Goal: Task Accomplishment & Management: Complete application form

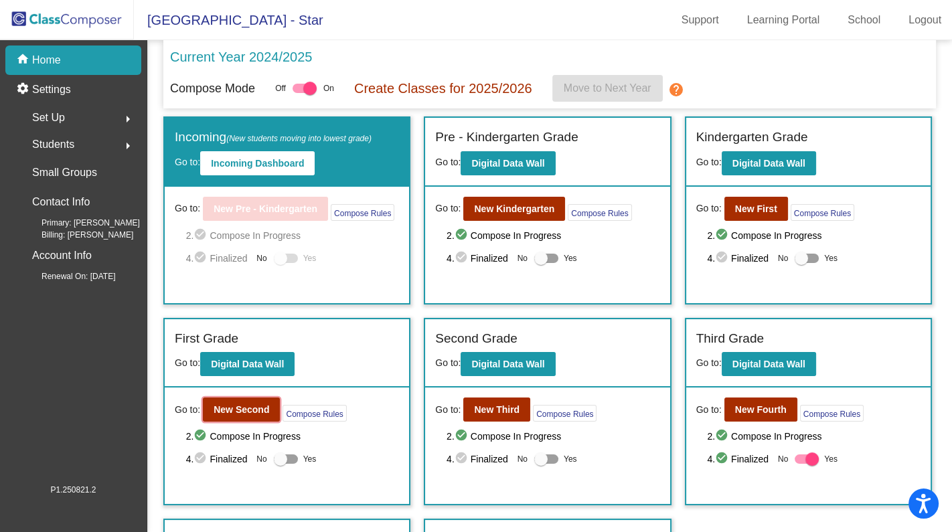
click at [246, 414] on button "New Second" at bounding box center [241, 410] width 77 height 24
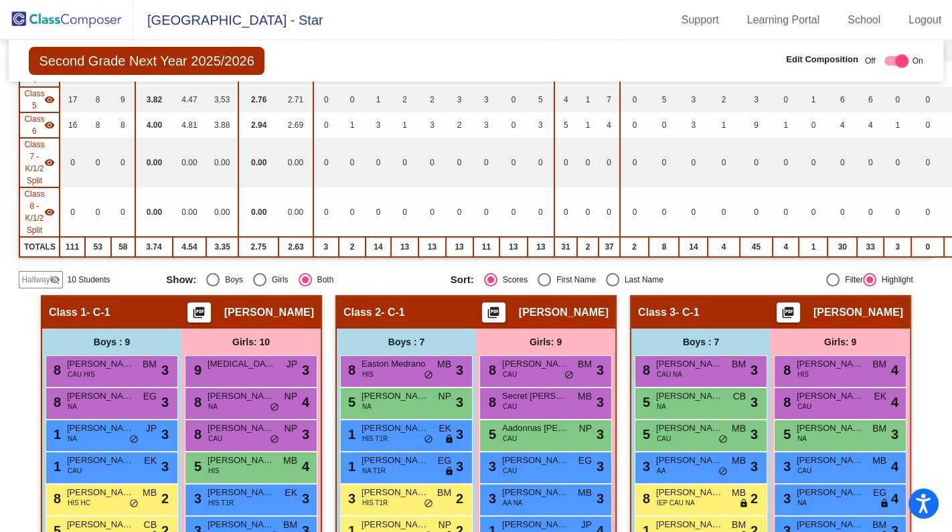
scroll to position [243, 0]
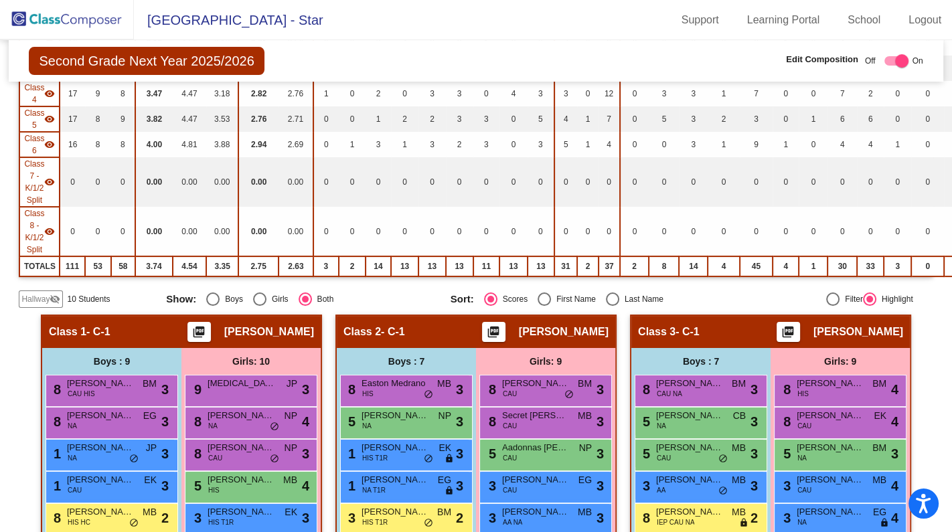
click at [44, 295] on span "Hallway" at bounding box center [35, 299] width 28 height 12
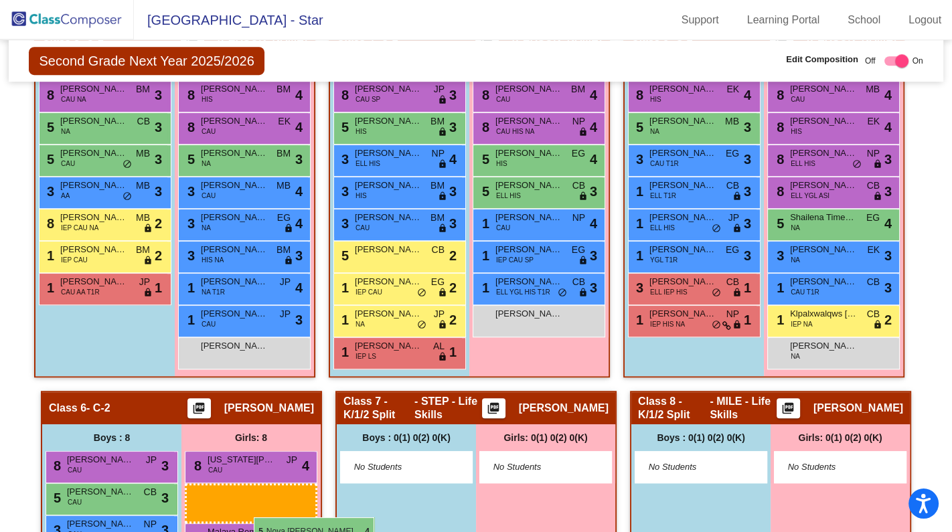
scroll to position [941, 0]
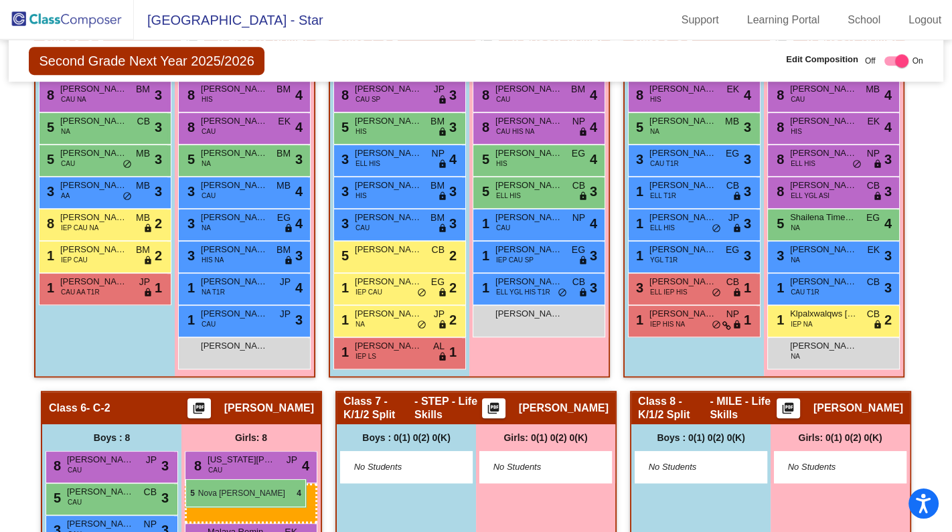
drag, startPoint x: 238, startPoint y: 255, endPoint x: 186, endPoint y: 480, distance: 230.4
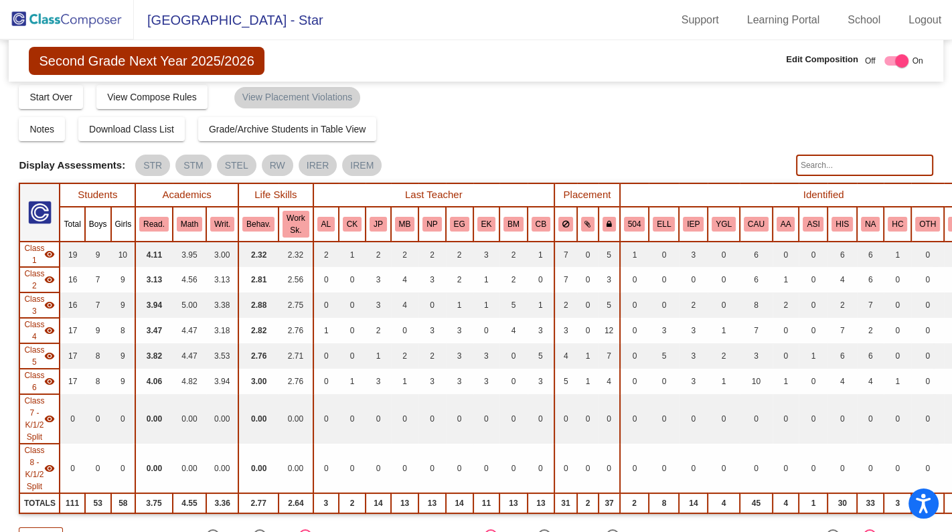
scroll to position [0, 0]
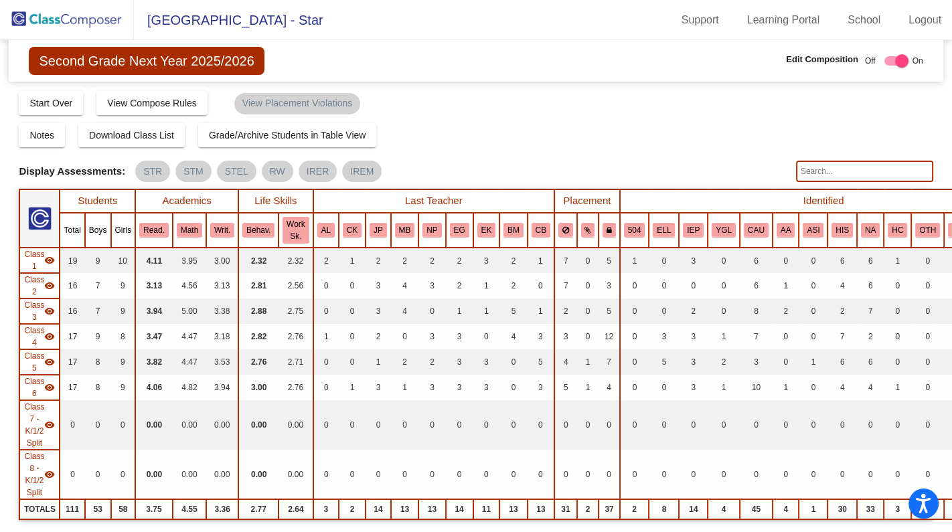
click at [88, 17] on img at bounding box center [67, 20] width 134 height 40
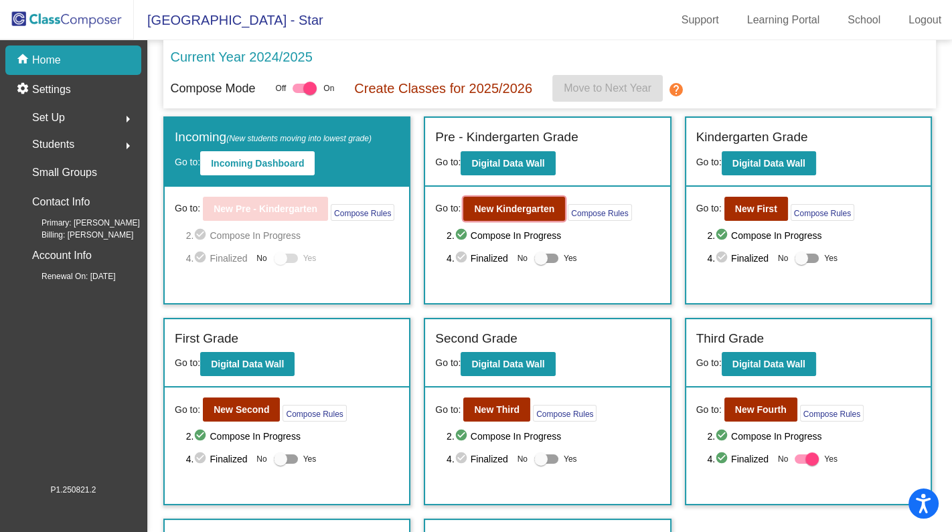
click at [482, 206] on b "New Kindergarten" at bounding box center [514, 209] width 80 height 11
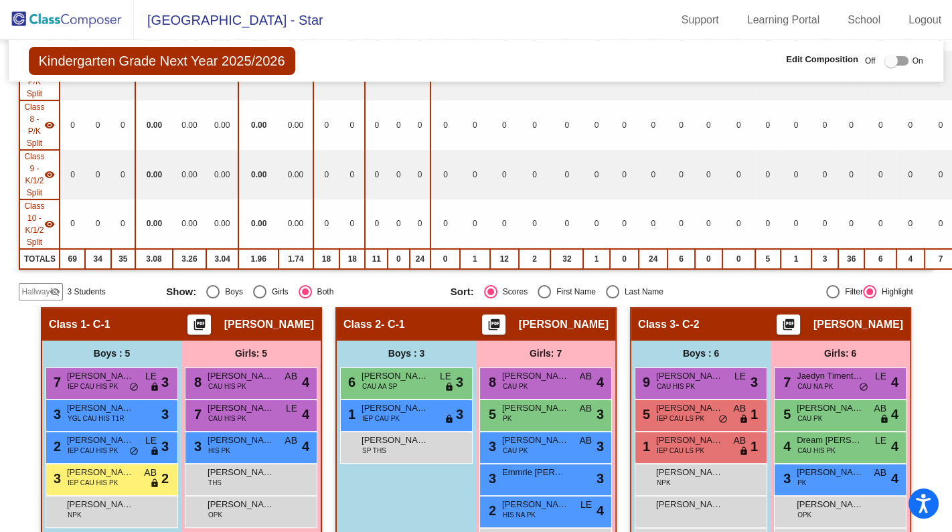
scroll to position [60, 0]
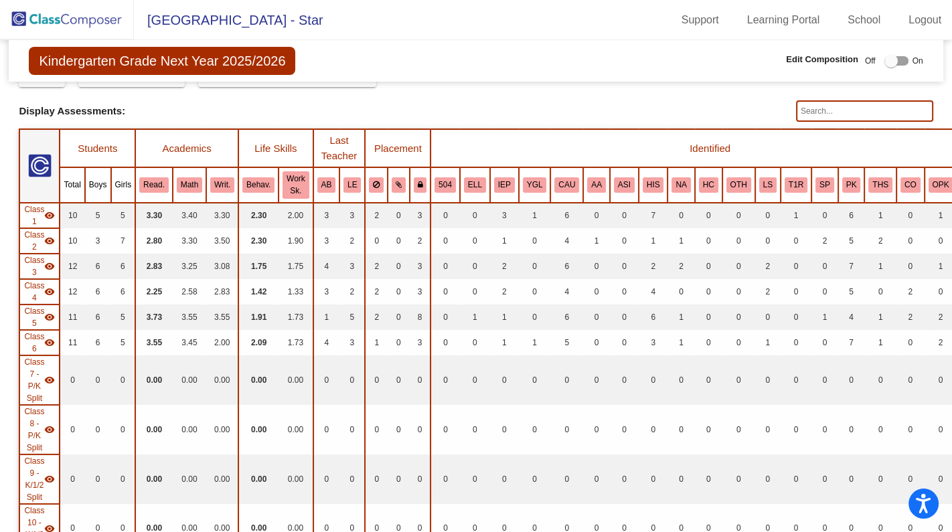
click at [847, 111] on input "text" at bounding box center [864, 110] width 137 height 21
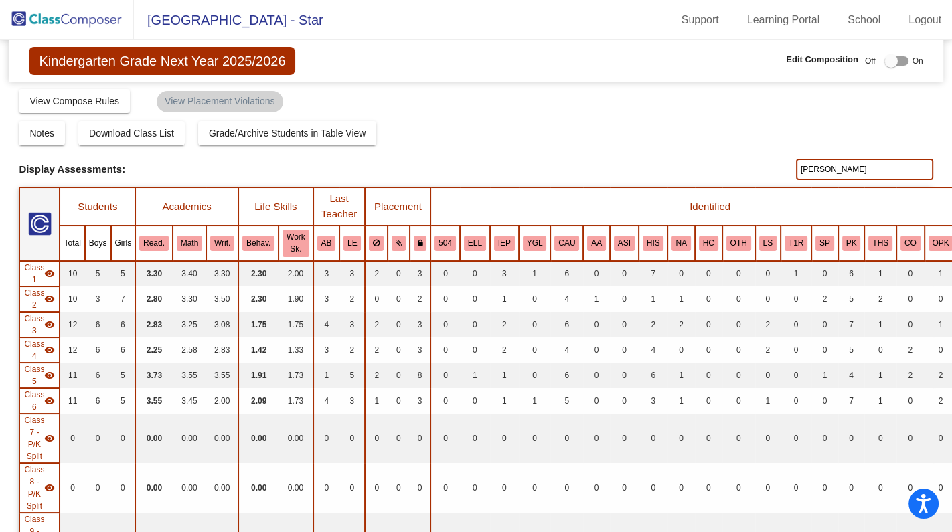
scroll to position [0, 0]
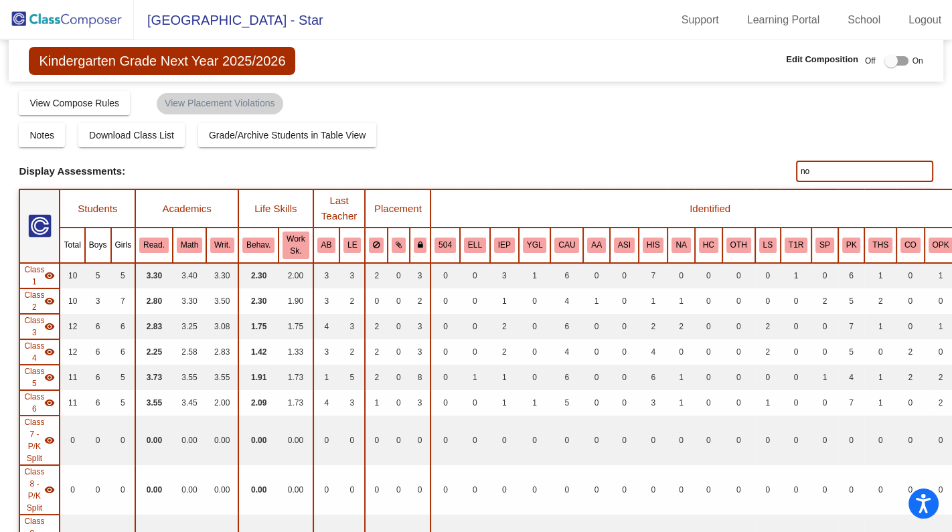
type input "n"
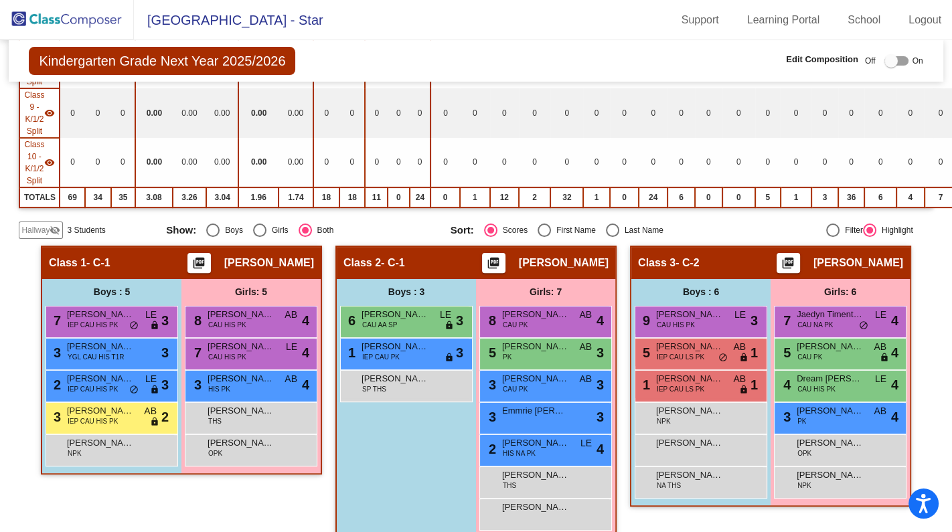
scroll to position [426, 0]
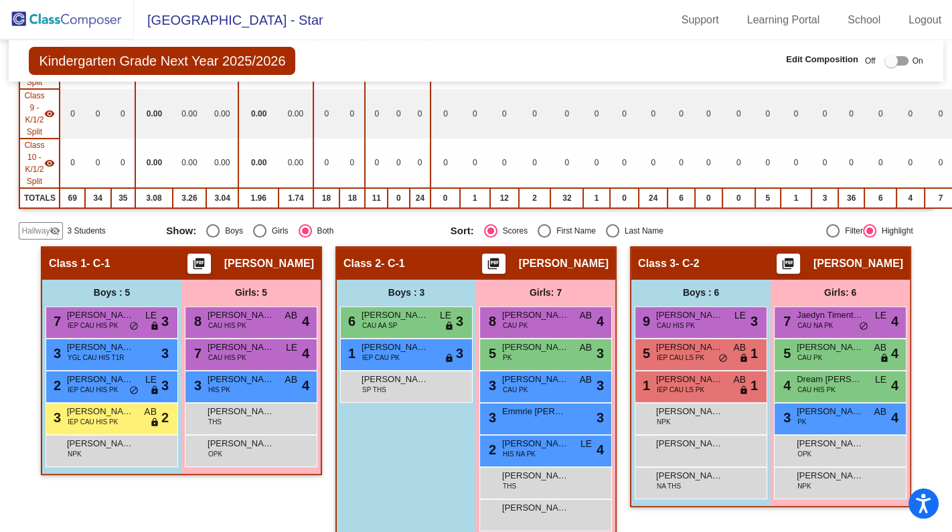
click at [45, 225] on span "Hallway" at bounding box center [35, 231] width 28 height 12
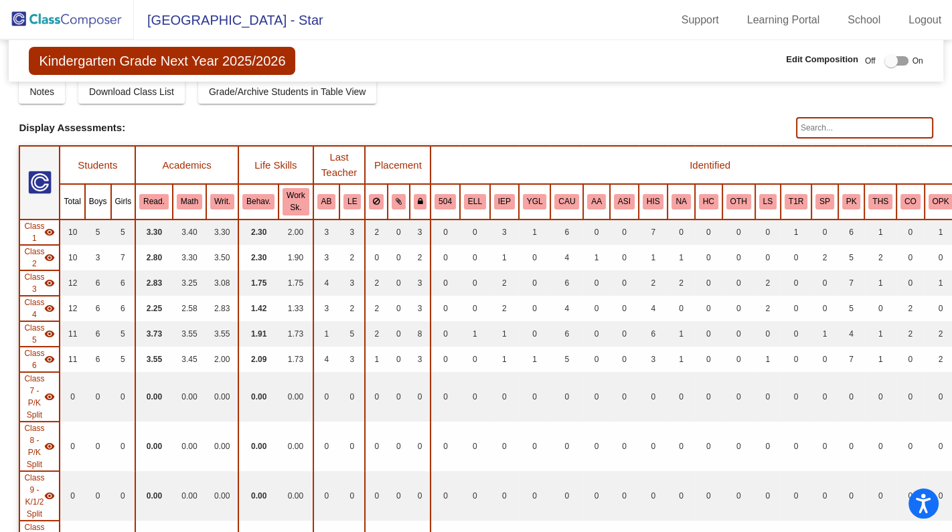
scroll to position [0, 0]
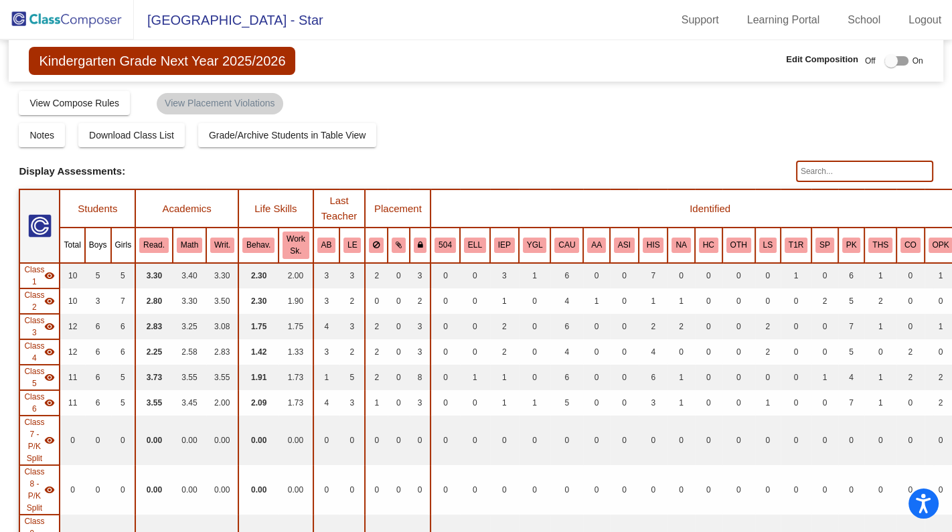
click at [888, 62] on div at bounding box center [891, 60] width 13 height 13
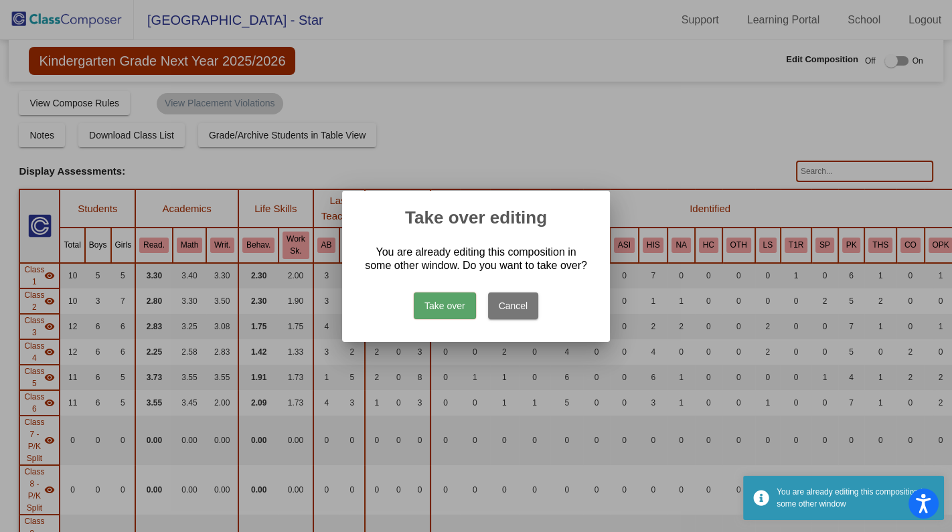
click at [447, 299] on button "Take over" at bounding box center [445, 306] width 62 height 27
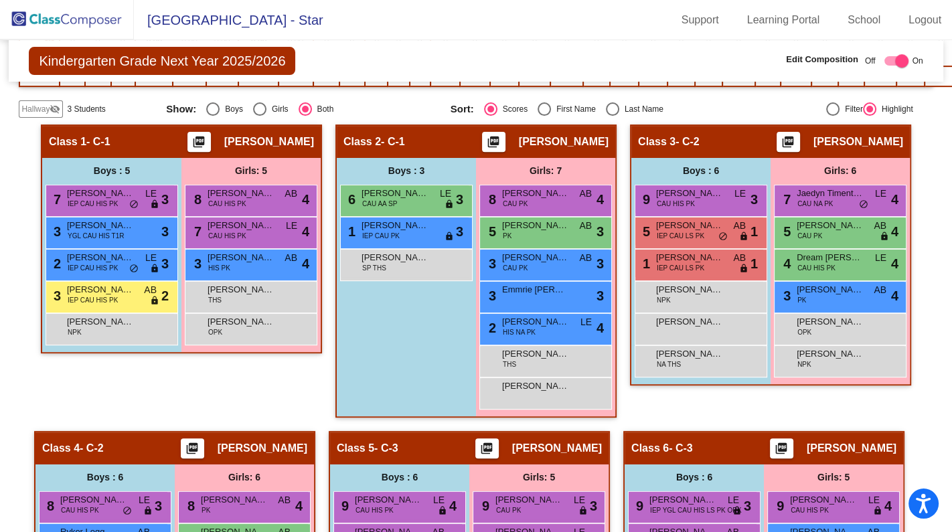
scroll to position [365, 0]
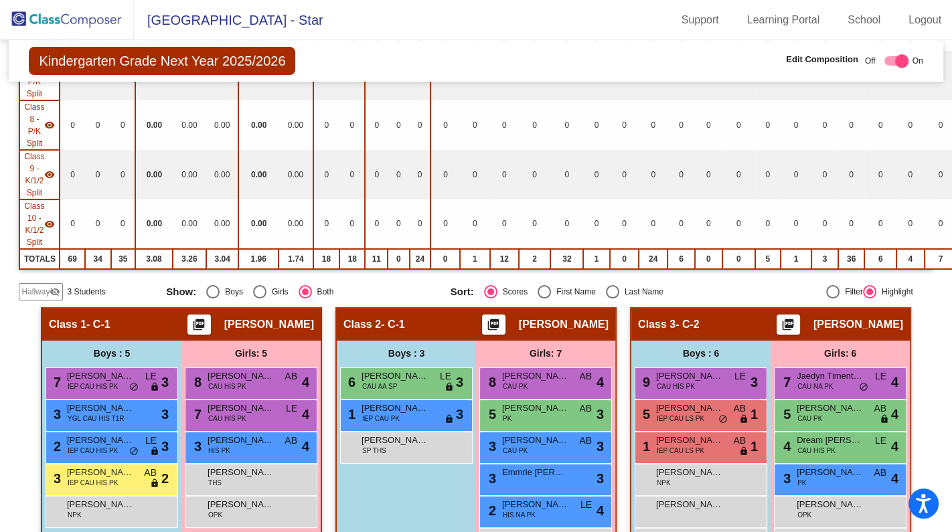
click at [52, 287] on mat-icon "visibility_off" at bounding box center [55, 292] width 11 height 11
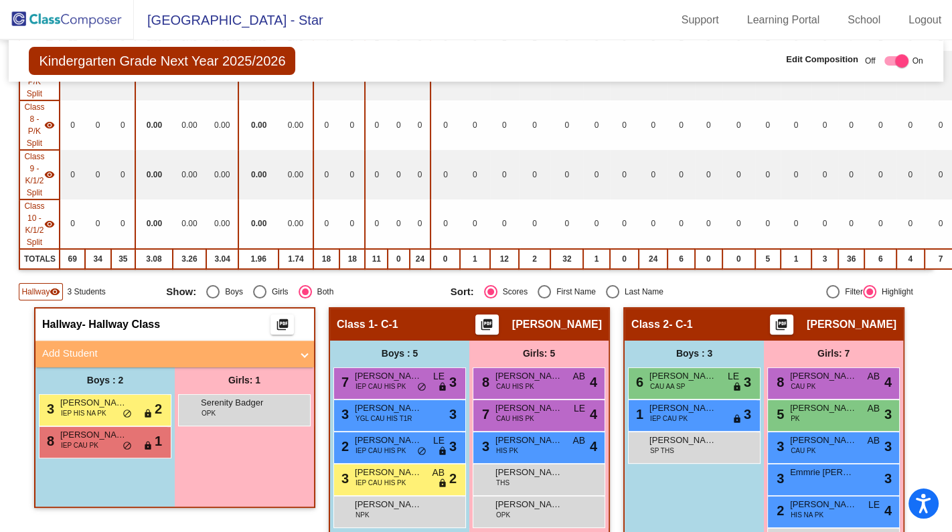
click at [98, 346] on mat-panel-title "Add Student" at bounding box center [166, 353] width 249 height 15
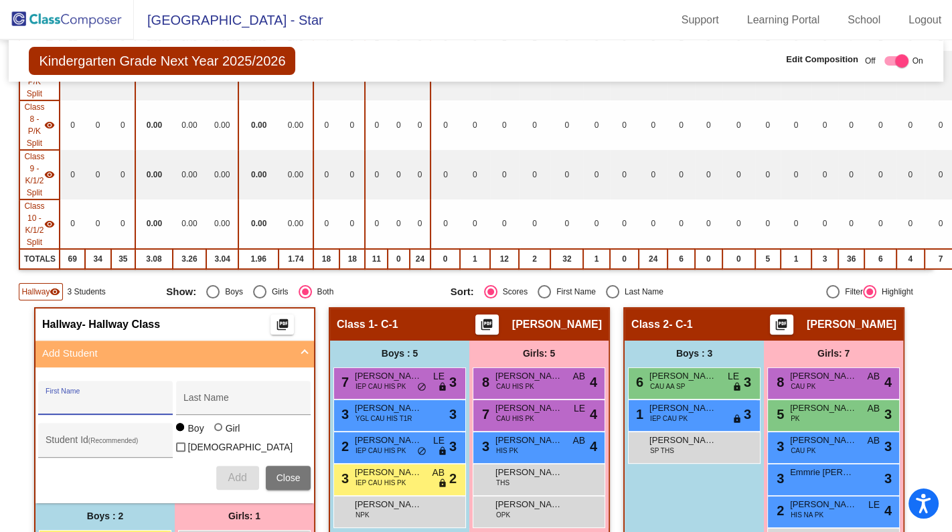
click at [106, 398] on input "First Name" at bounding box center [106, 403] width 121 height 11
type input "[PERSON_NAME]"
click at [198, 398] on input "Last Name" at bounding box center [244, 403] width 121 height 11
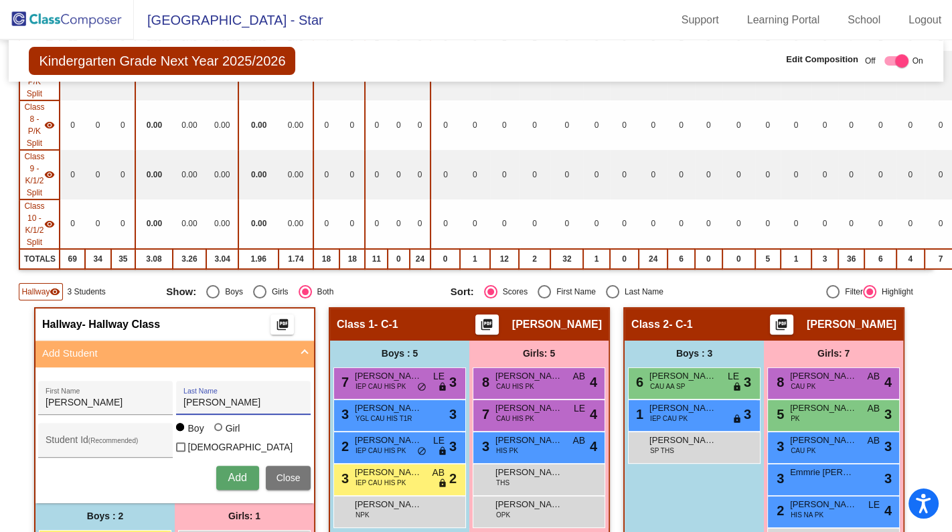
type input "[PERSON_NAME]"
click at [214, 428] on div at bounding box center [218, 427] width 8 height 8
click at [219, 434] on input "Girl" at bounding box center [219, 434] width 1 height 1
radio input "true"
click at [230, 472] on span "Add" at bounding box center [237, 477] width 19 height 11
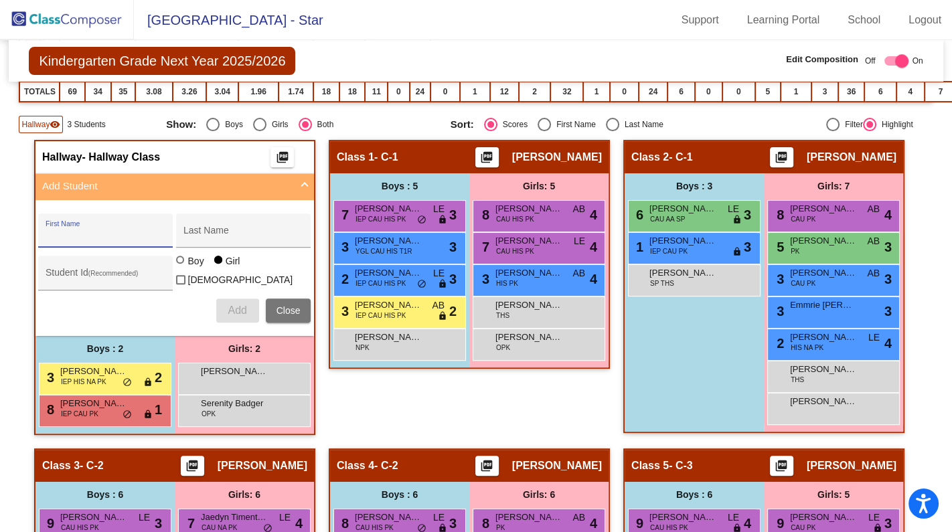
scroll to position [548, 0]
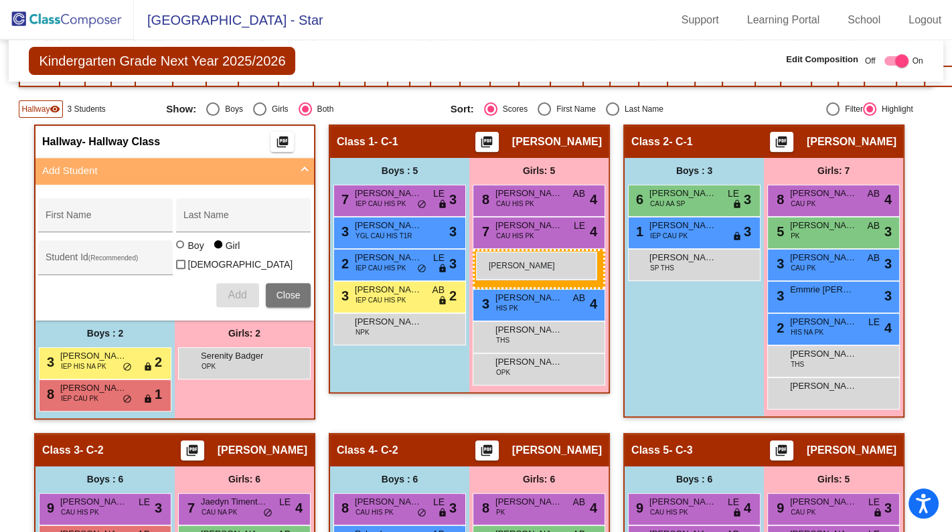
drag, startPoint x: 234, startPoint y: 350, endPoint x: 476, endPoint y: 252, distance: 261.7
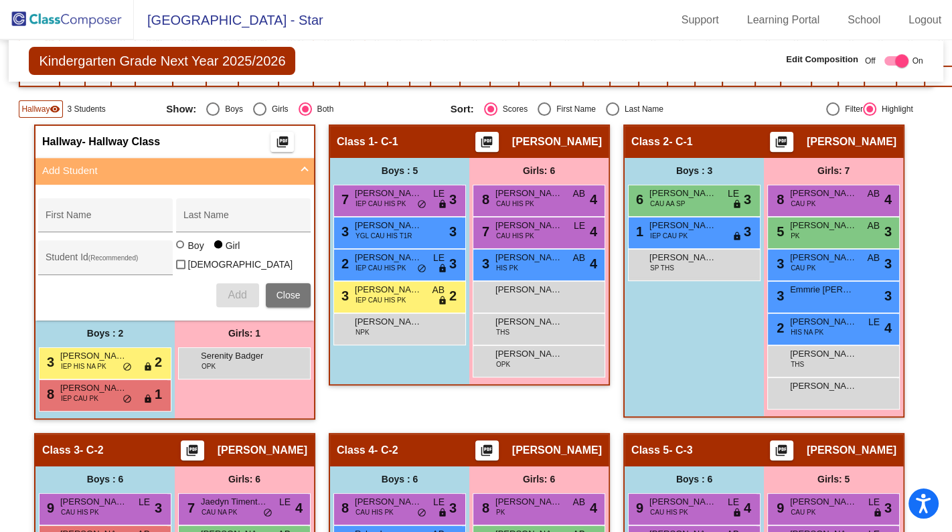
drag, startPoint x: 474, startPoint y: 296, endPoint x: 514, endPoint y: 362, distance: 77.3
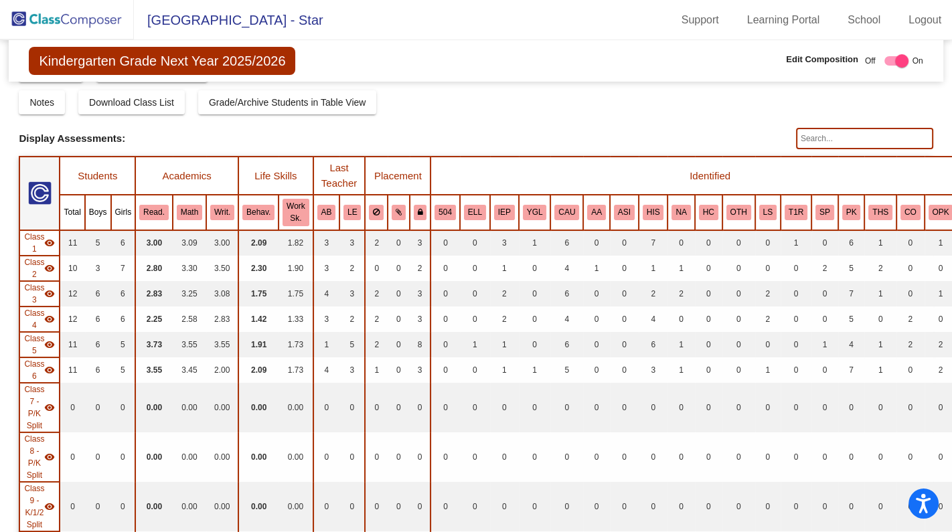
scroll to position [0, 0]
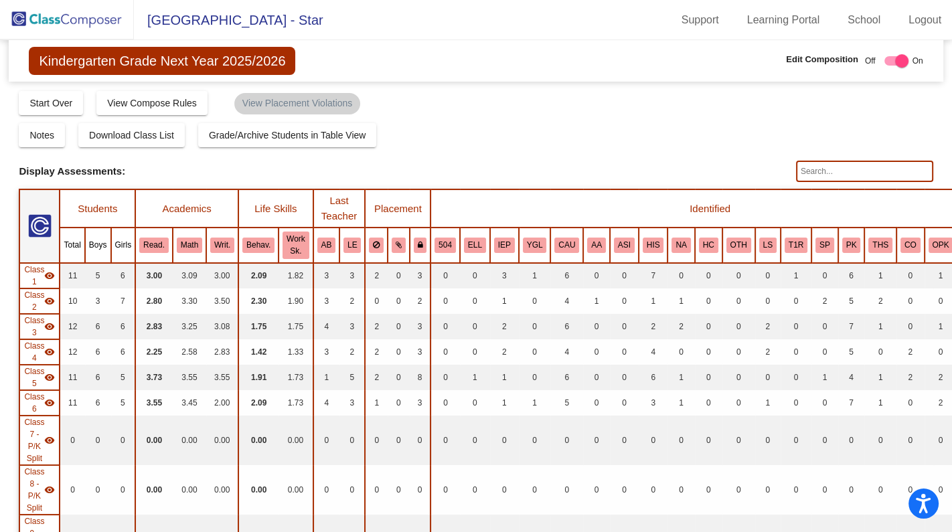
click at [65, 21] on img at bounding box center [67, 20] width 134 height 40
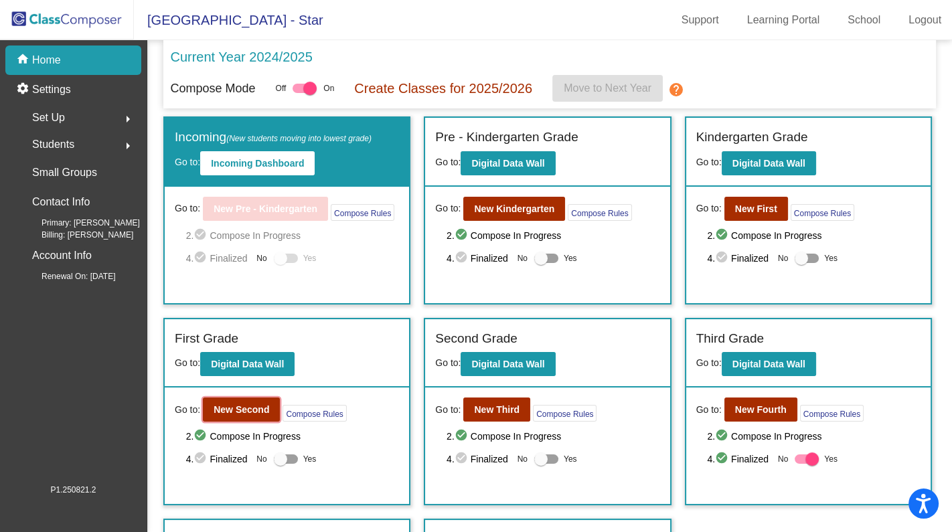
click at [236, 405] on b "New Second" at bounding box center [242, 410] width 56 height 11
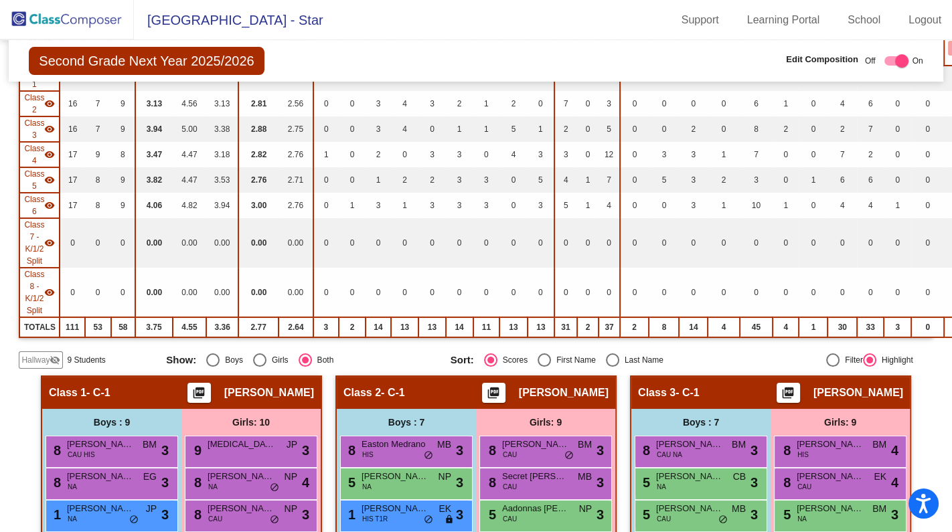
scroll to position [304, 0]
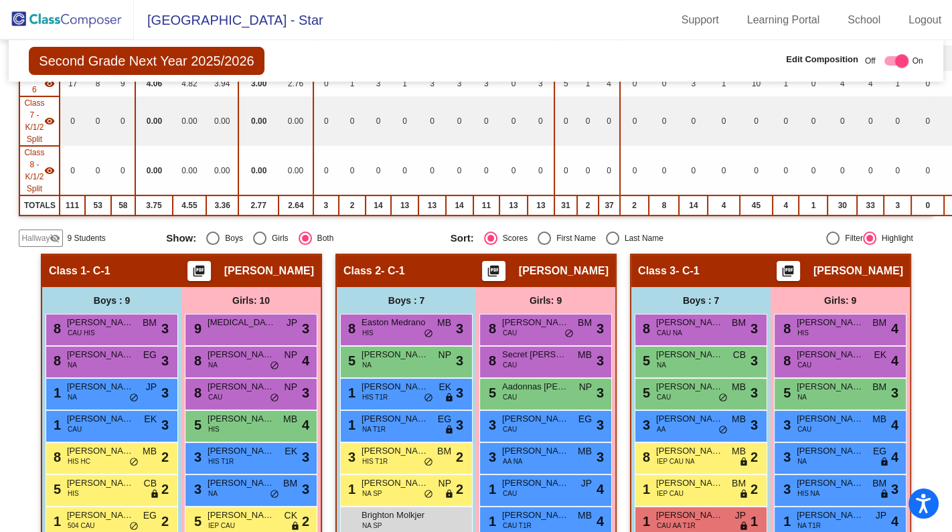
click at [34, 232] on span "Hallway" at bounding box center [35, 238] width 28 height 12
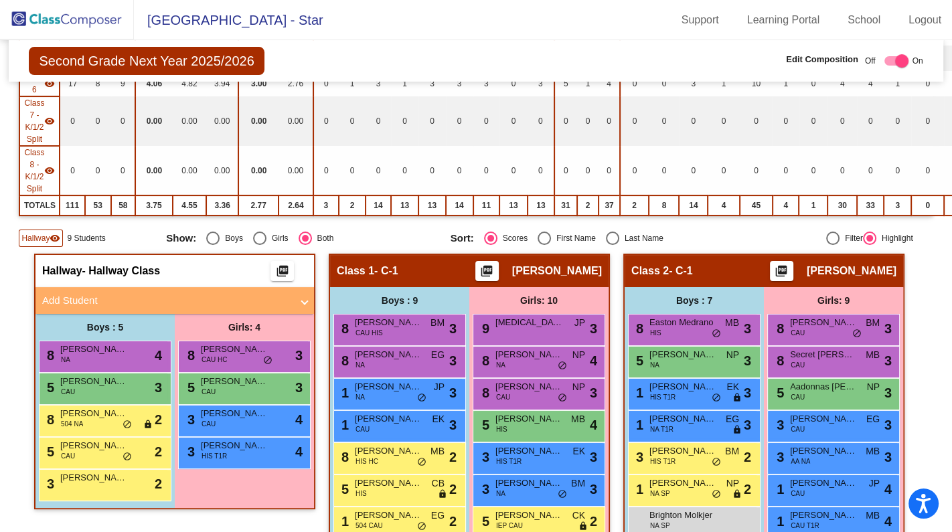
click at [82, 293] on mat-panel-title "Add Student" at bounding box center [166, 300] width 249 height 15
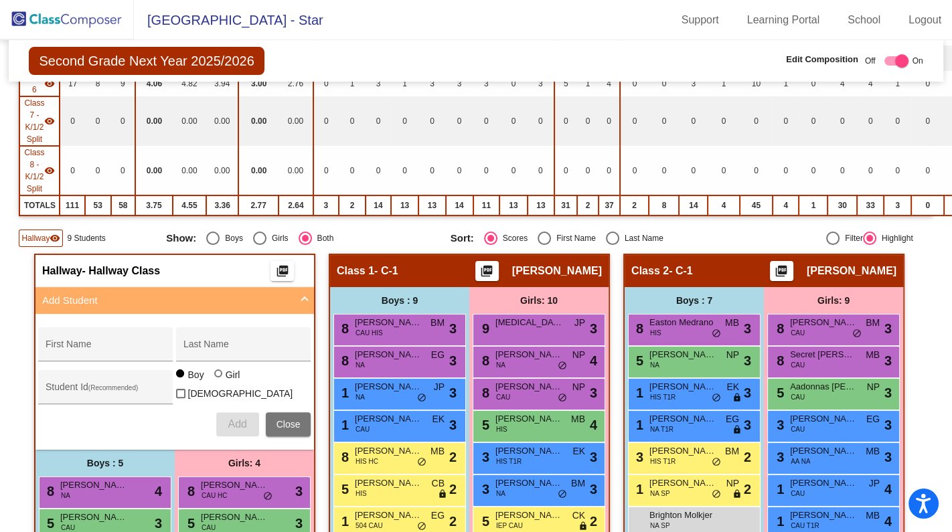
click at [88, 344] on input "First Name" at bounding box center [106, 349] width 121 height 11
type input "Maximillian"
type input "[PERSON_NAME]"
click at [224, 417] on button "Add" at bounding box center [237, 425] width 43 height 24
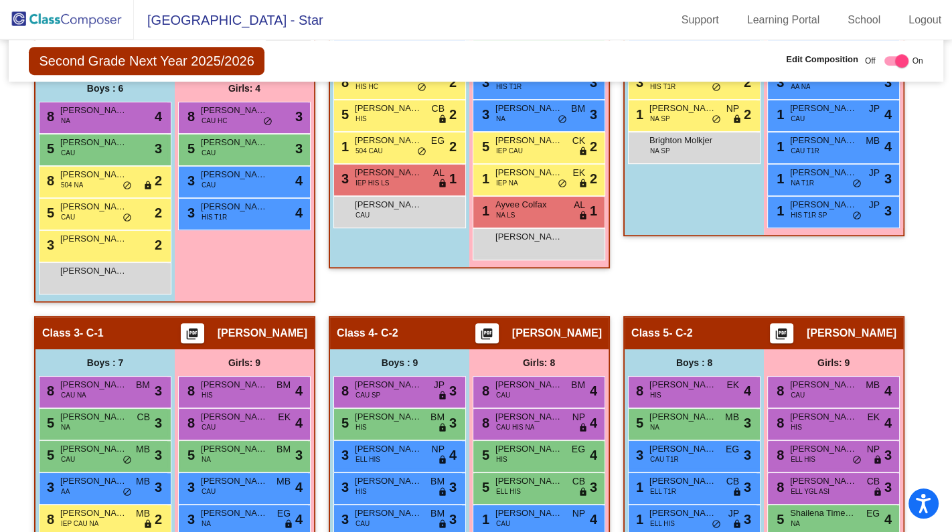
scroll to position [669, 0]
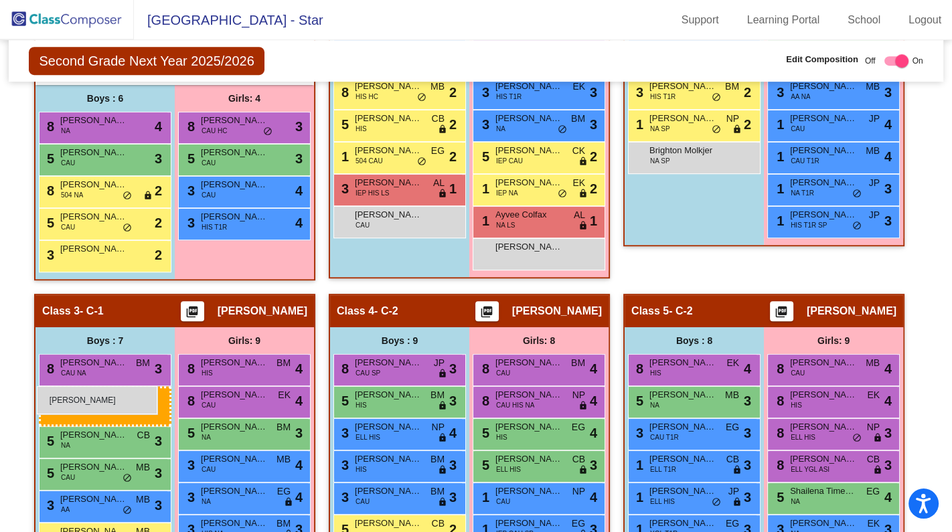
drag, startPoint x: 108, startPoint y: 278, endPoint x: 37, endPoint y: 386, distance: 129.7
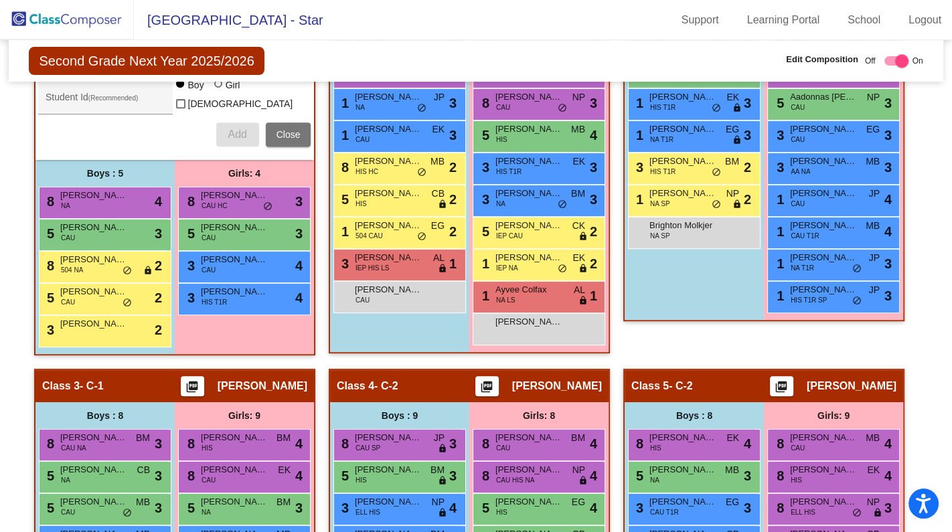
scroll to position [609, 0]
